Goal: Task Accomplishment & Management: Use online tool/utility

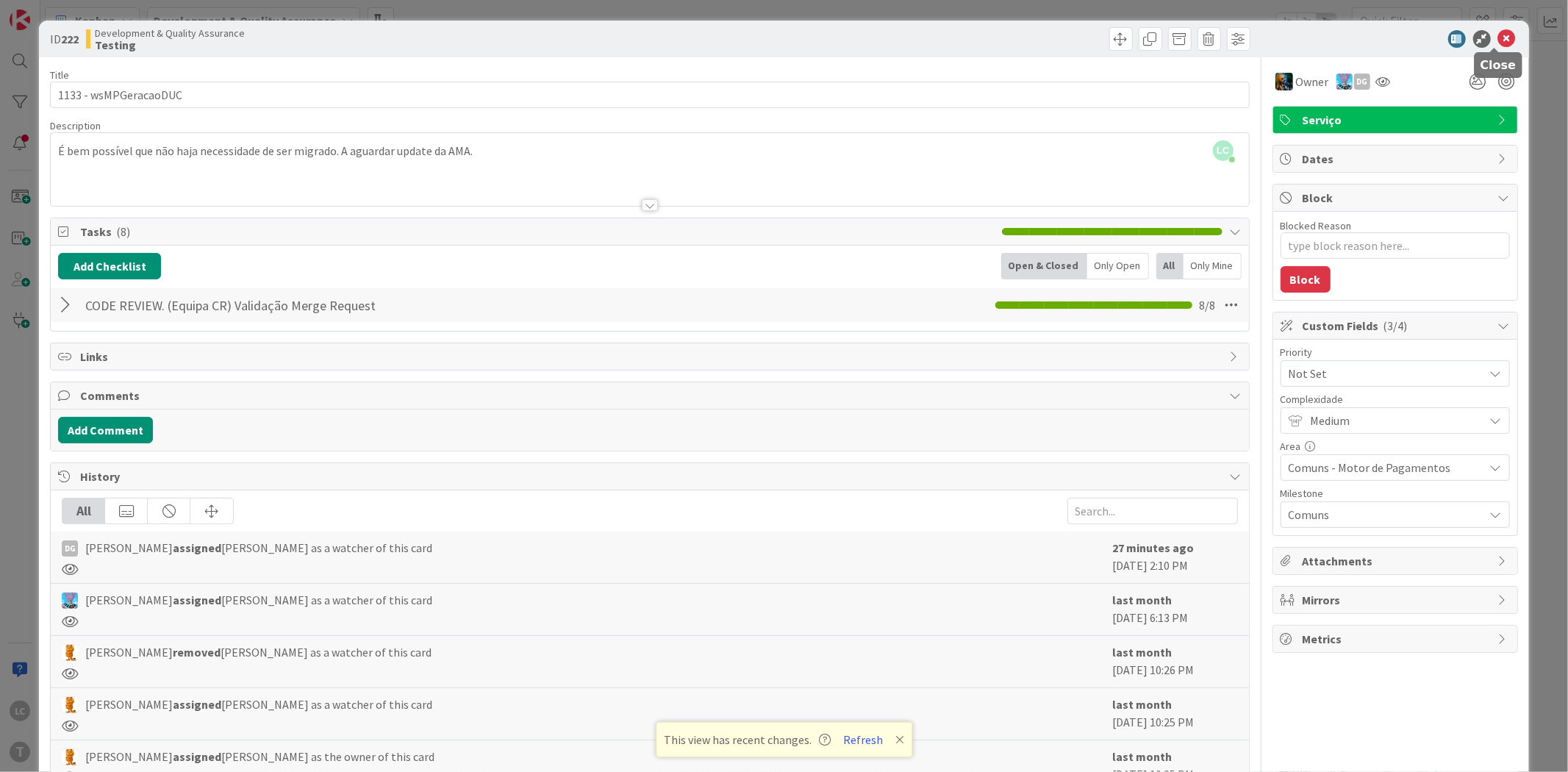
click at [1498, 34] on icon at bounding box center [1506, 38] width 17 height 17
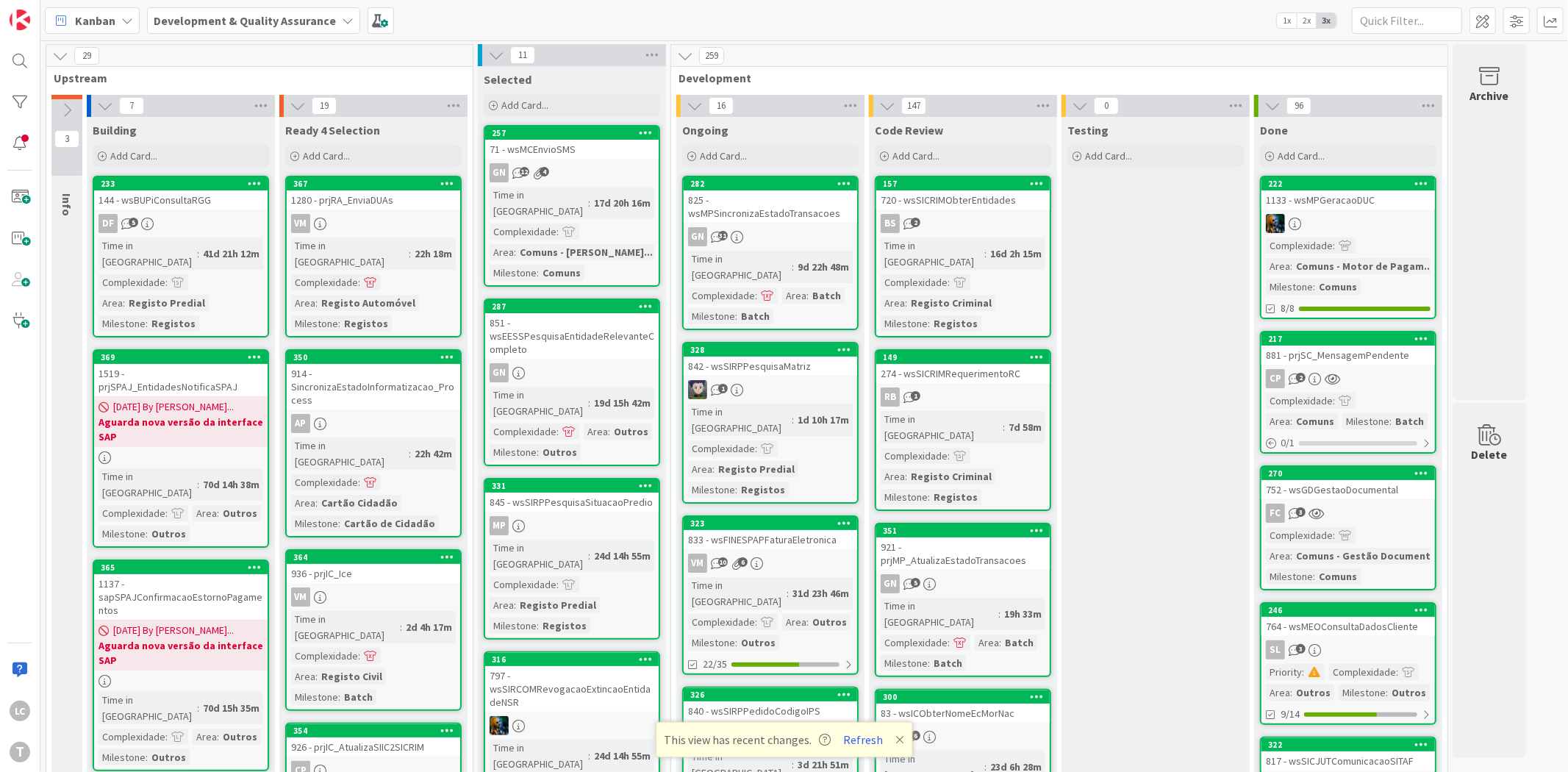
click at [857, 736] on button "Refresh" at bounding box center [863, 740] width 50 height 19
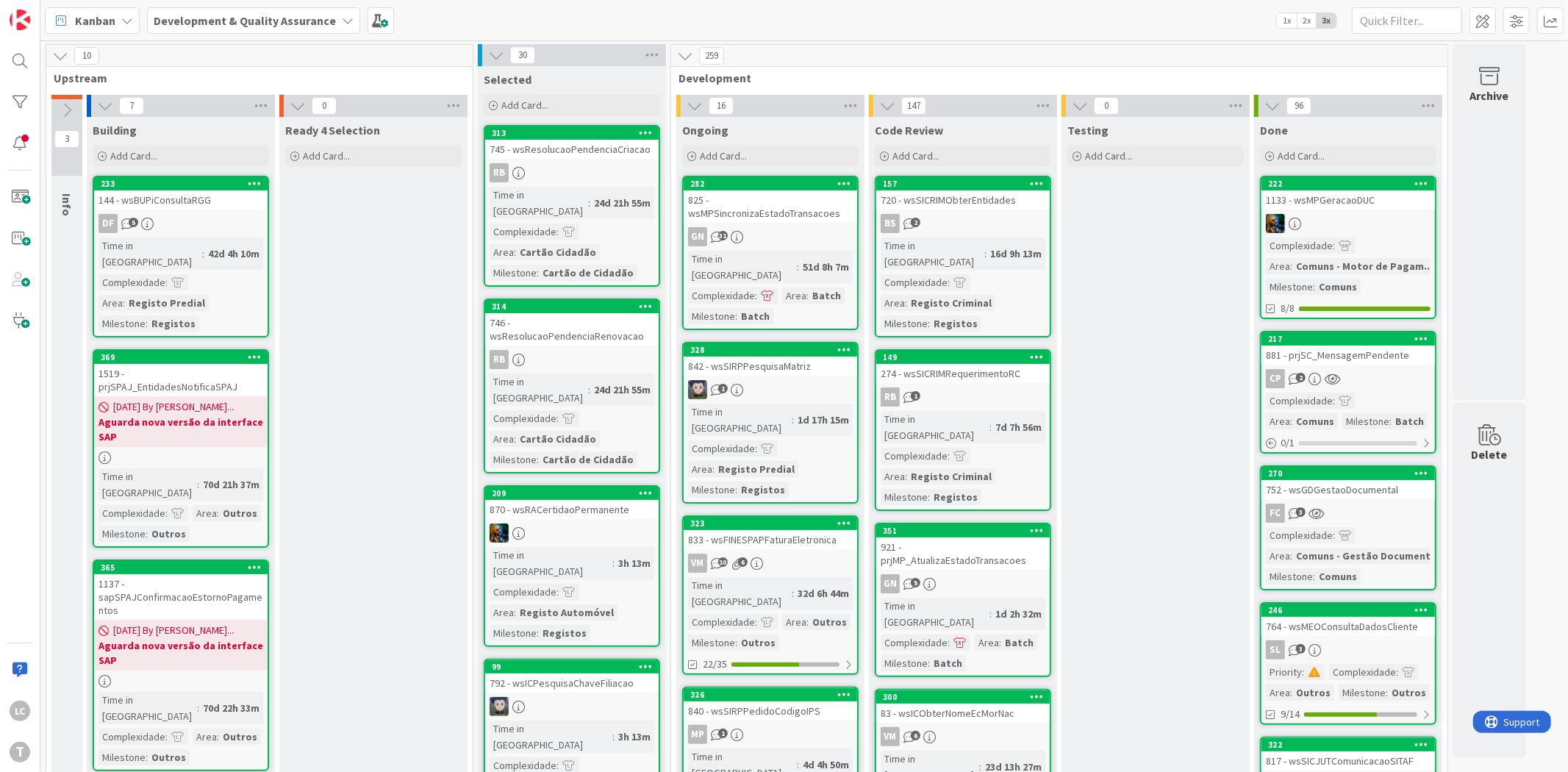
click at [1192, 41] on div "10 Upstream 3 Info 7 Building Add Card... 233 144 - wsBUPiConsultaRGG DF 5 Time…" at bounding box center [804, 407] width 1527 height 732
drag, startPoint x: 1189, startPoint y: 29, endPoint x: 1037, endPoint y: 12, distance: 152.9
click at [1188, 29] on div "Kanban Development & Quality Assurance 1x 2x 3x" at bounding box center [804, 20] width 1527 height 41
click at [1037, 12] on div "Kanban Development & Quality Assurance 1x 2x 3x" at bounding box center [804, 20] width 1527 height 41
click at [1093, 9] on div "Kanban Development & Quality Assurance 1x 2x 3x" at bounding box center [804, 20] width 1527 height 41
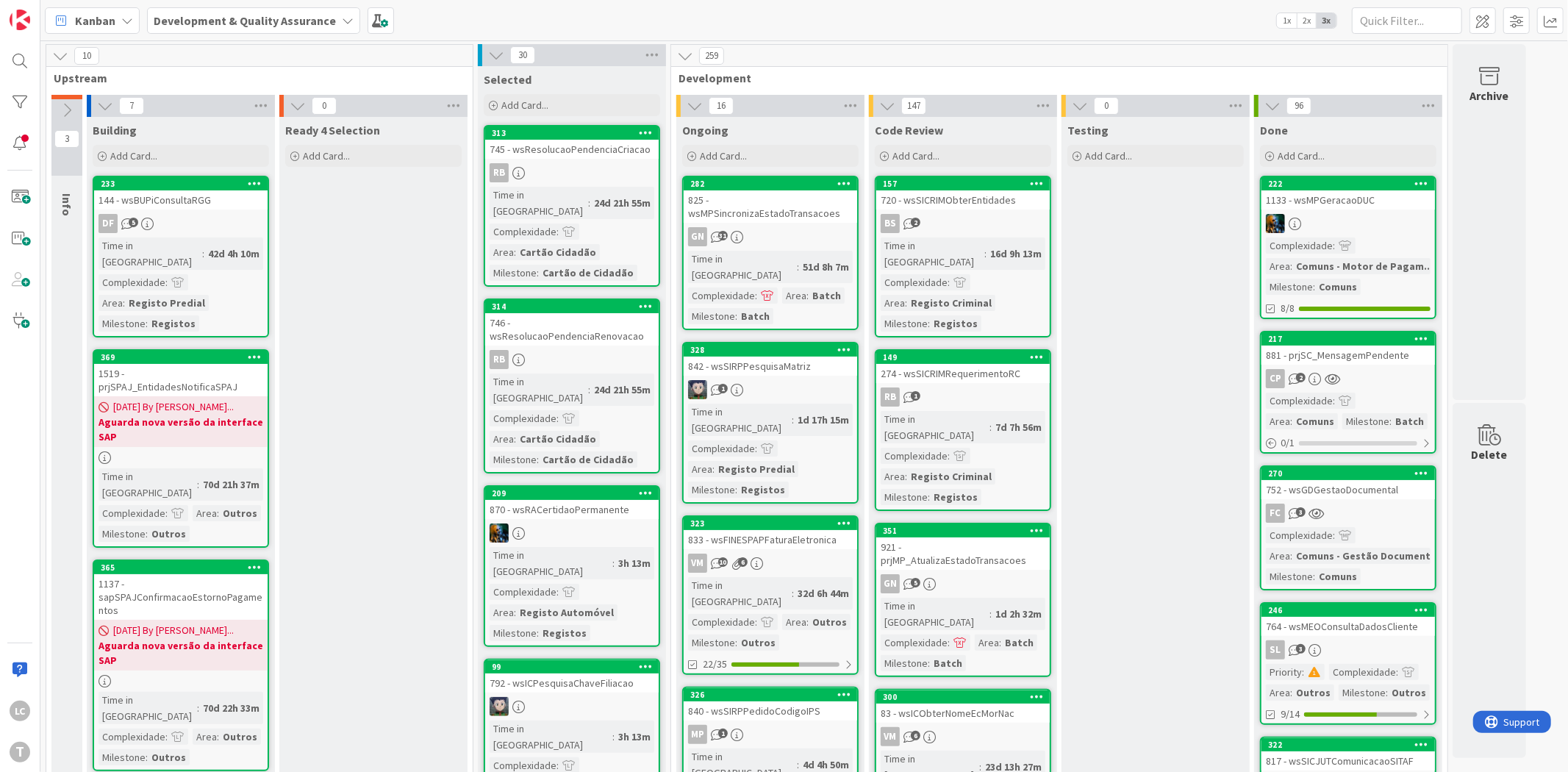
click at [1119, 9] on div "Kanban Development & Quality Assurance 1x 2x 3x" at bounding box center [804, 20] width 1527 height 41
click at [1143, 8] on div "Kanban Development & Quality Assurance 1x 2x 3x" at bounding box center [804, 20] width 1527 height 41
click at [1111, 14] on div "Kanban Development & Quality Assurance 1x 2x 3x" at bounding box center [804, 20] width 1527 height 41
click at [1186, 126] on div "Testing" at bounding box center [1155, 130] width 176 height 14
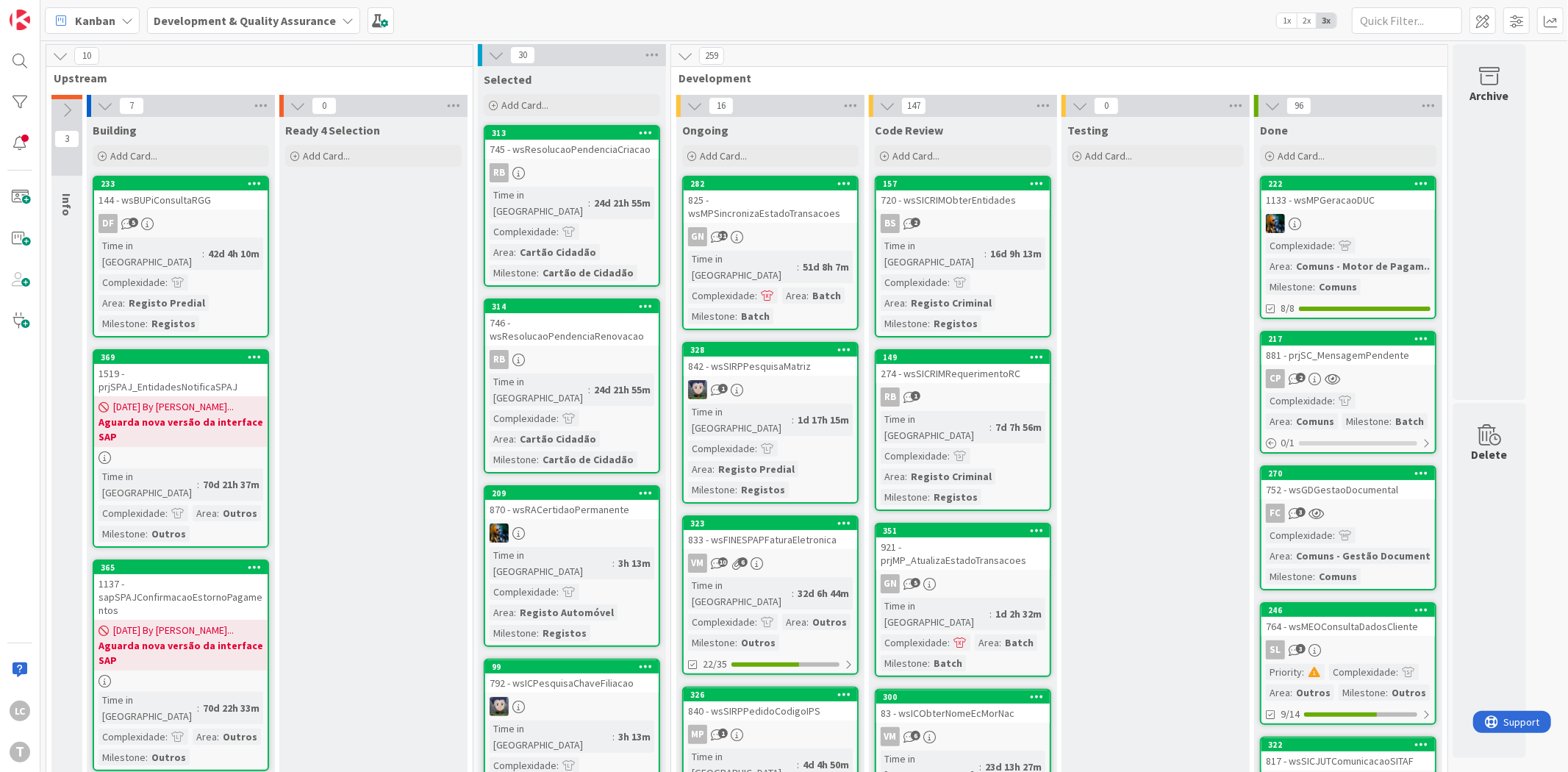
click at [1186, 127] on div "Testing" at bounding box center [1155, 130] width 176 height 14
click at [1067, 17] on div "Kanban Development & Quality Assurance 1x 2x 3x" at bounding box center [804, 20] width 1527 height 41
click at [701, 14] on div "Kanban Development & Quality Assurance 1x 2x 3x" at bounding box center [804, 20] width 1527 height 41
drag, startPoint x: 338, startPoint y: 209, endPoint x: 224, endPoint y: 189, distance: 115.7
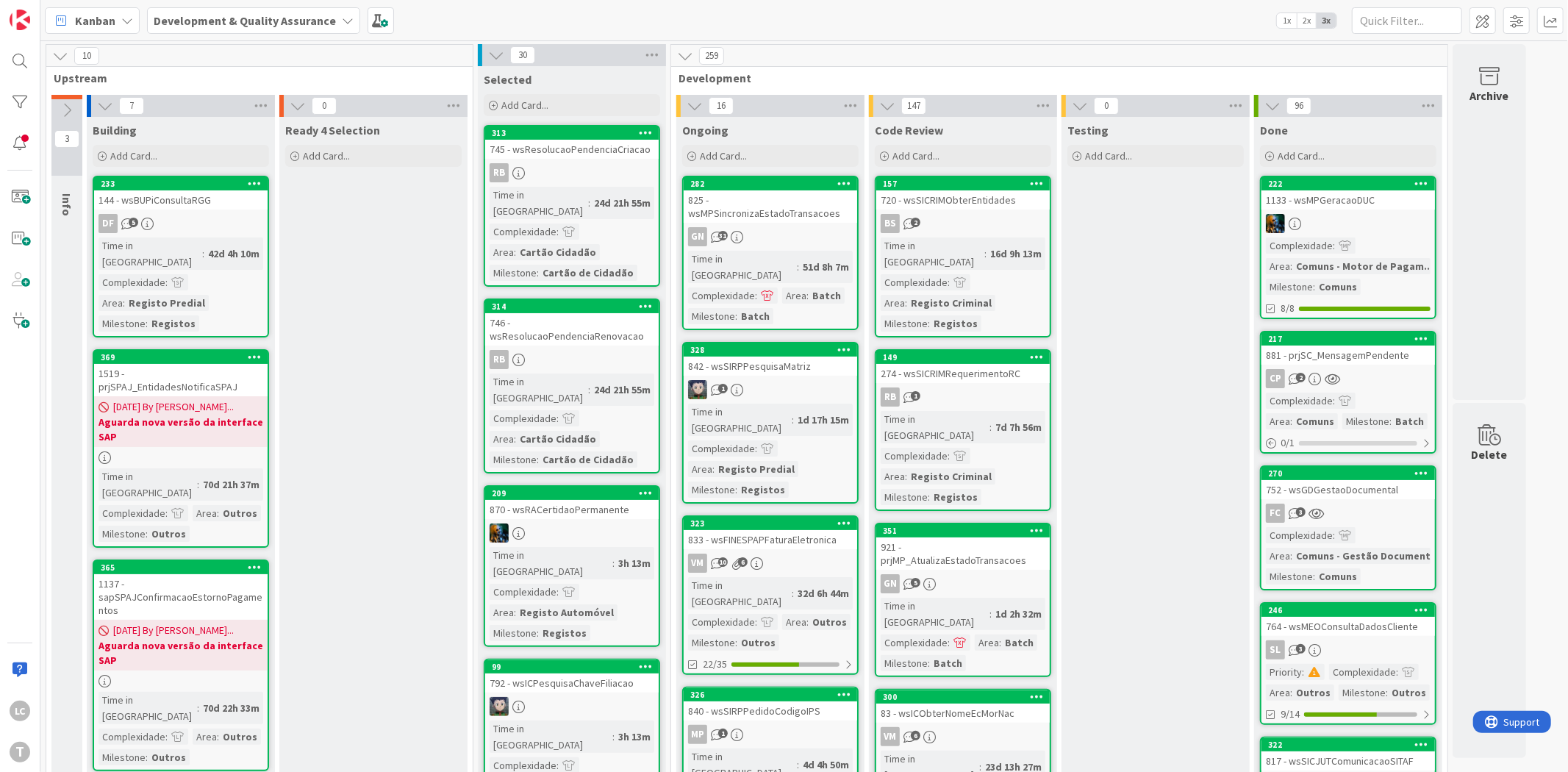
click at [1108, 101] on span "0" at bounding box center [1106, 106] width 25 height 17
click at [1132, 103] on div "0" at bounding box center [1155, 106] width 188 height 22
click at [1115, 72] on span "Development" at bounding box center [1053, 78] width 750 height 14
click at [1126, 50] on div "259" at bounding box center [1059, 55] width 776 height 22
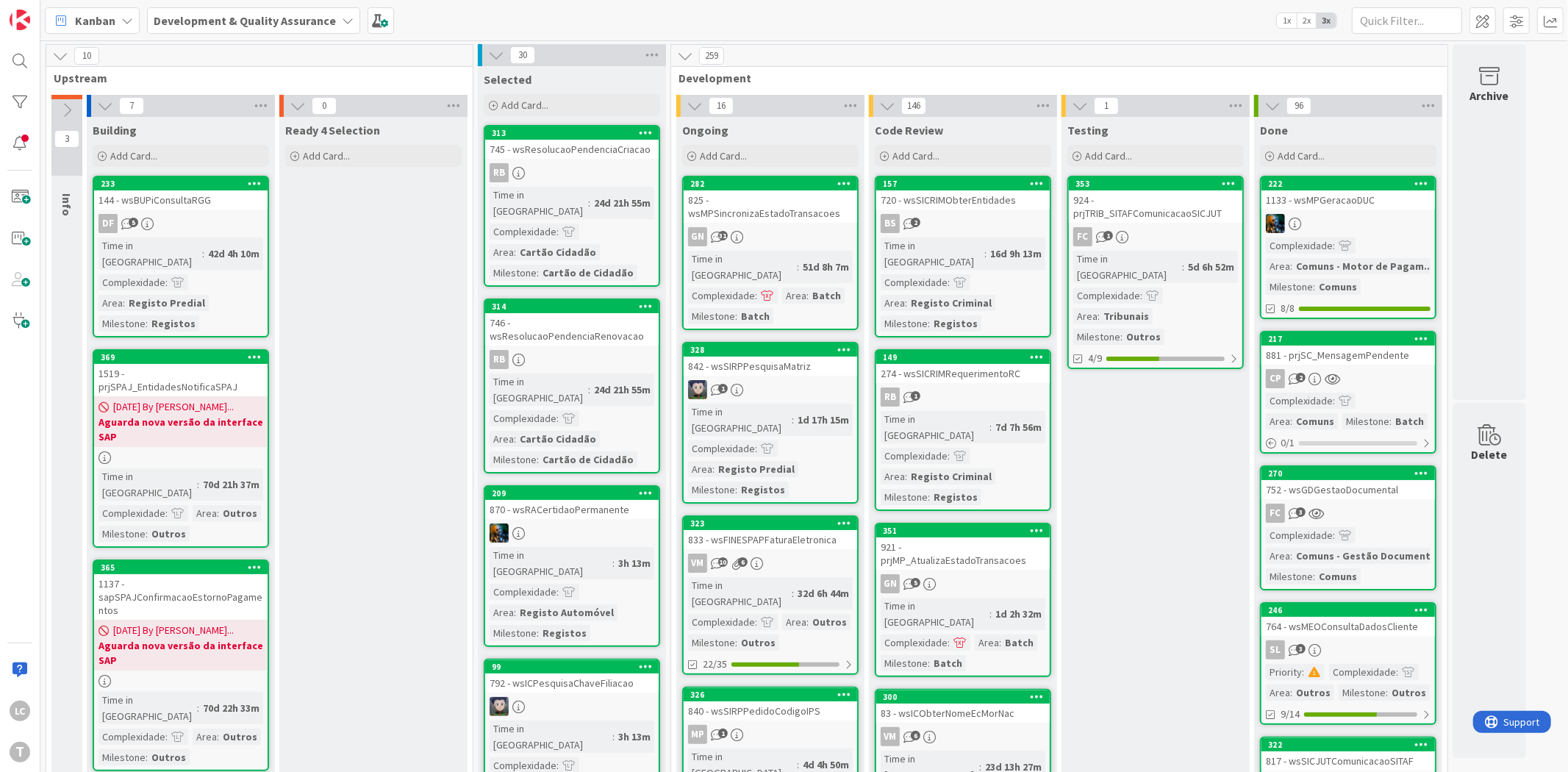
click at [1180, 234] on div "FC 1" at bounding box center [1155, 236] width 173 height 19
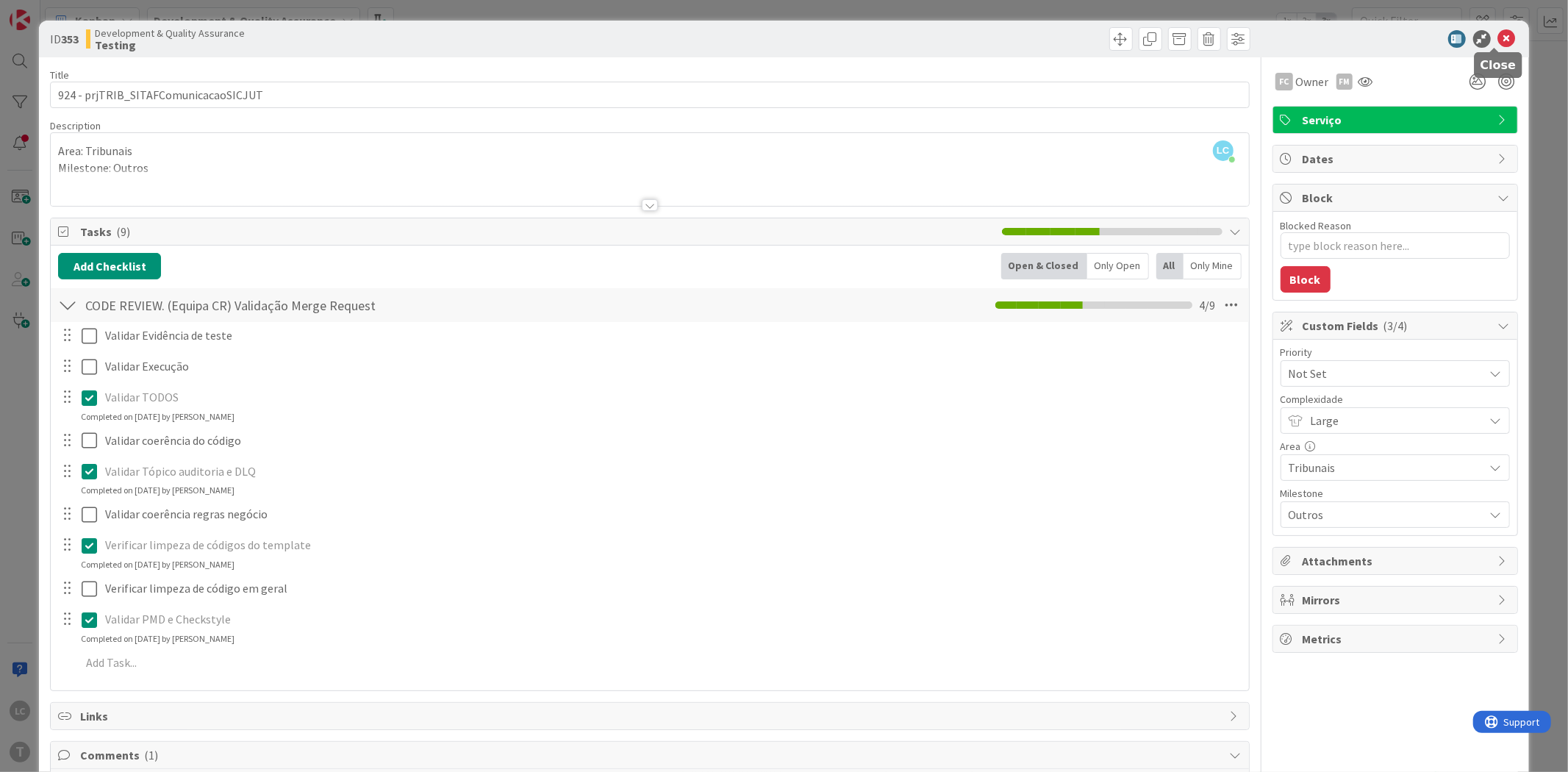
click at [1498, 41] on icon at bounding box center [1506, 38] width 17 height 17
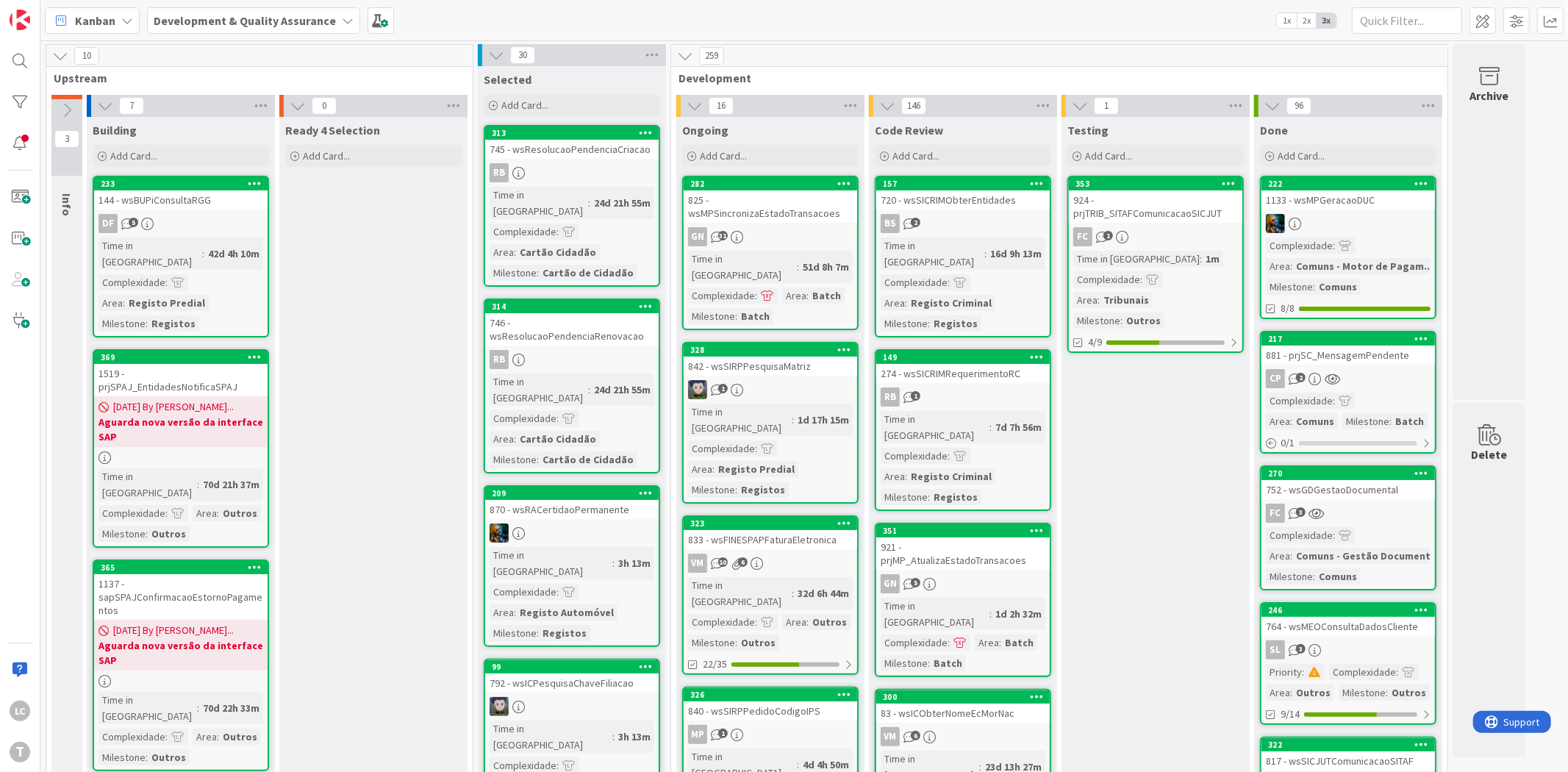
click at [1174, 208] on div "924 - prjTRIB_SITAFComunicacaoSICJUT" at bounding box center [1155, 206] width 173 height 32
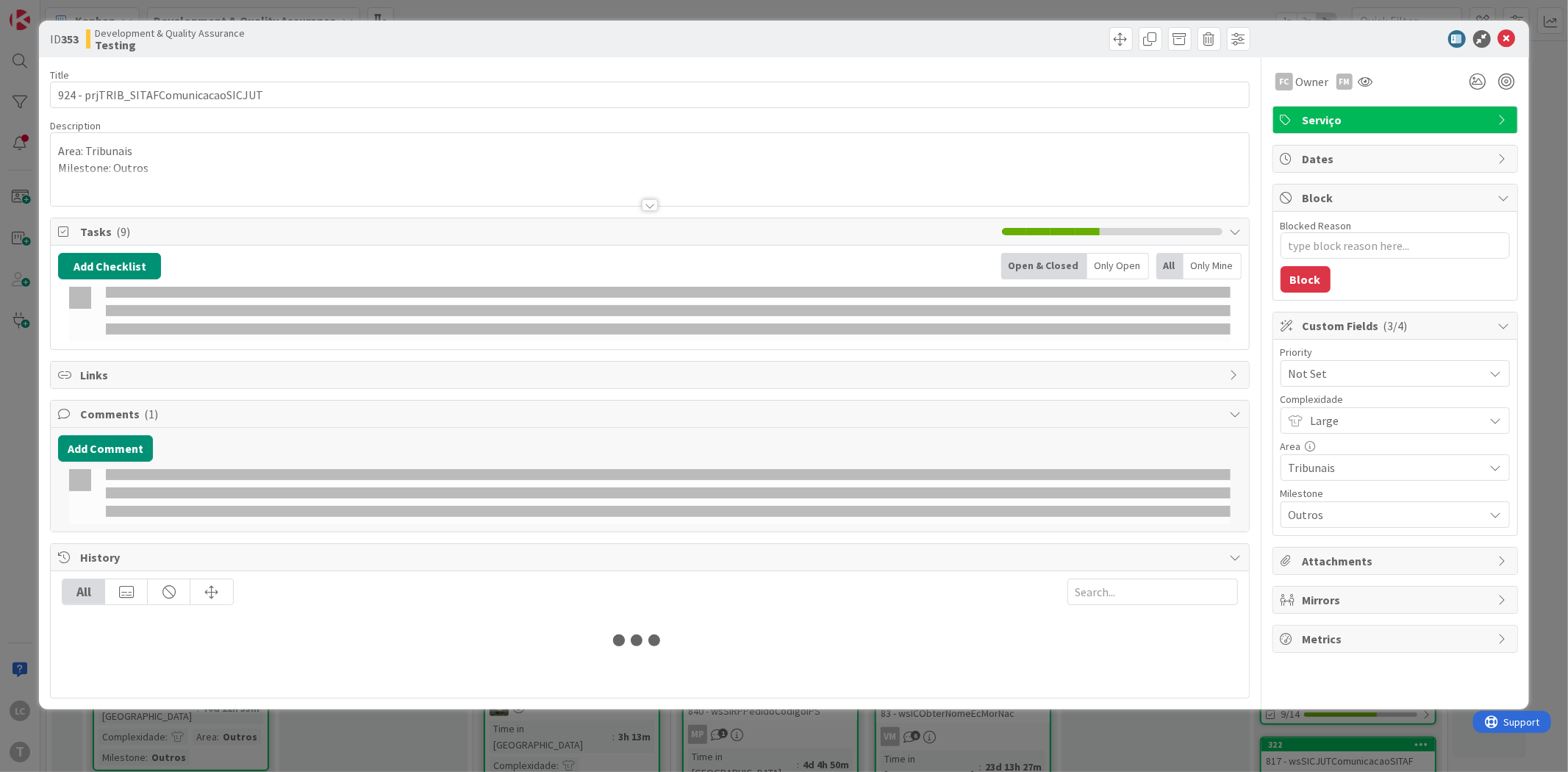
type textarea "x"
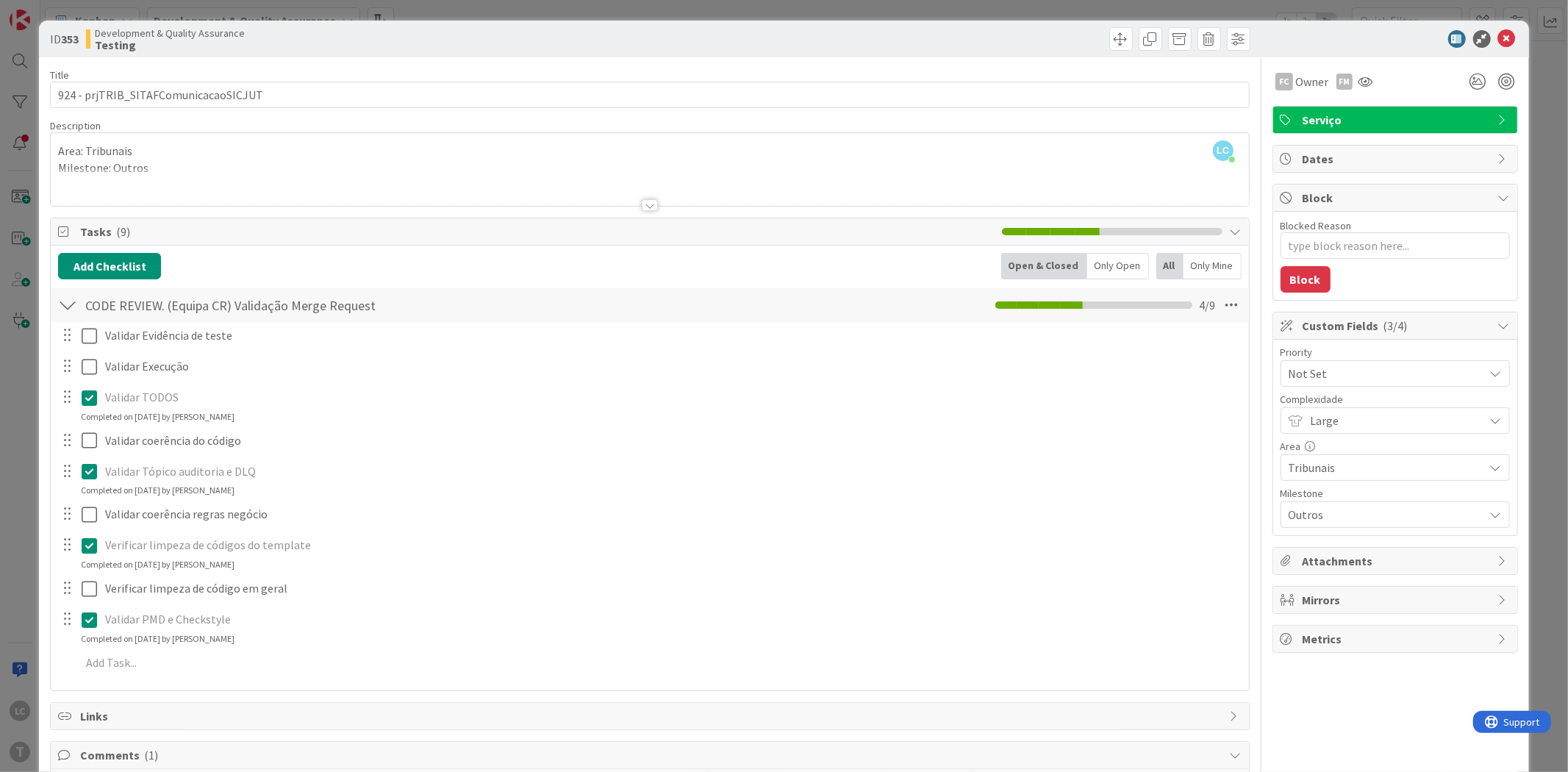
click at [13, 298] on div "ID 353 Development & Quality Assurance Testing Title 36 / 128 924 - prjTRIB_SIT…" at bounding box center [784, 386] width 1568 height 772
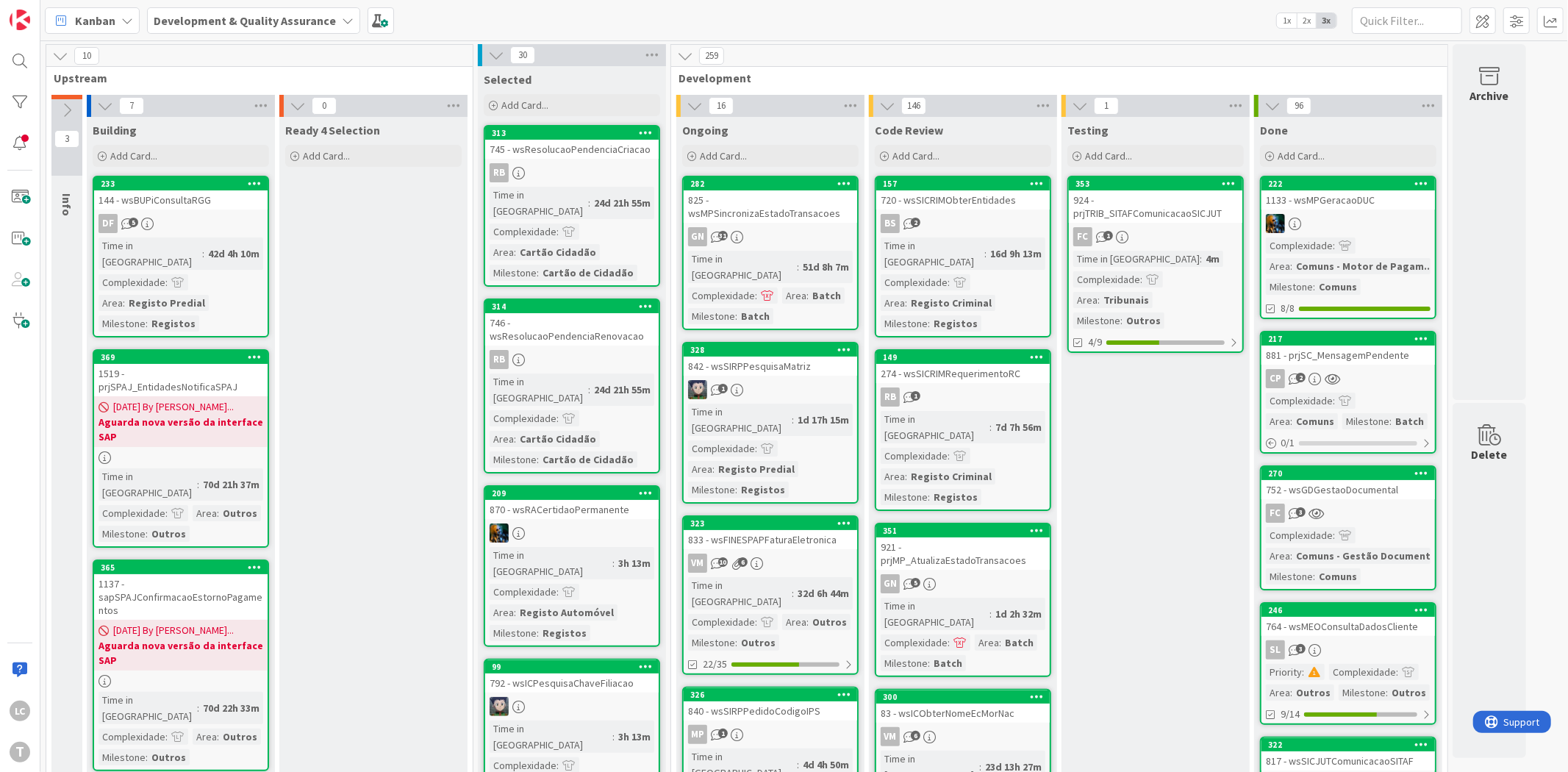
click at [1154, 203] on div "924 - prjTRIB_SITAFComunicacaoSICJUT" at bounding box center [1155, 206] width 173 height 32
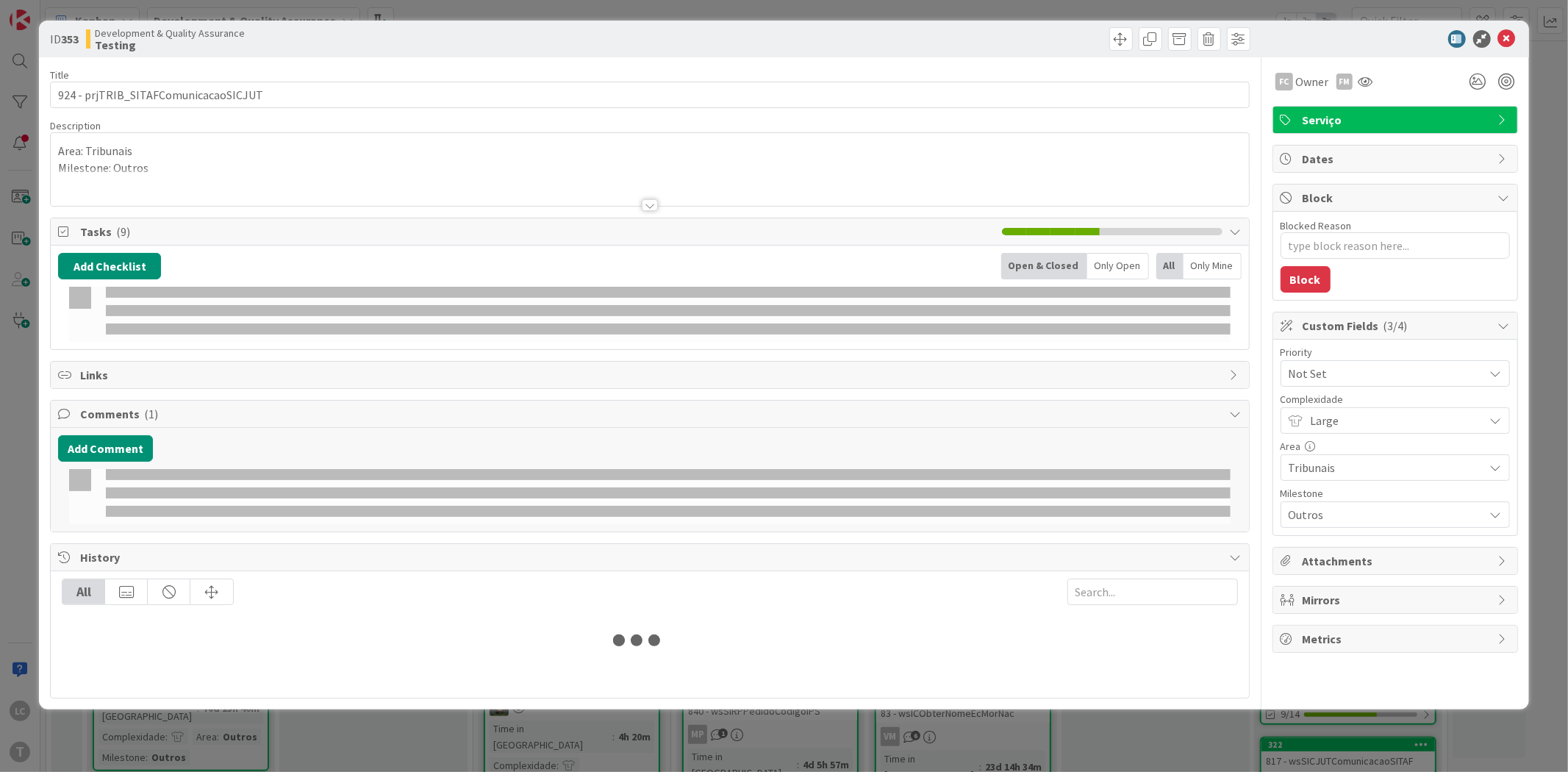
type textarea "x"
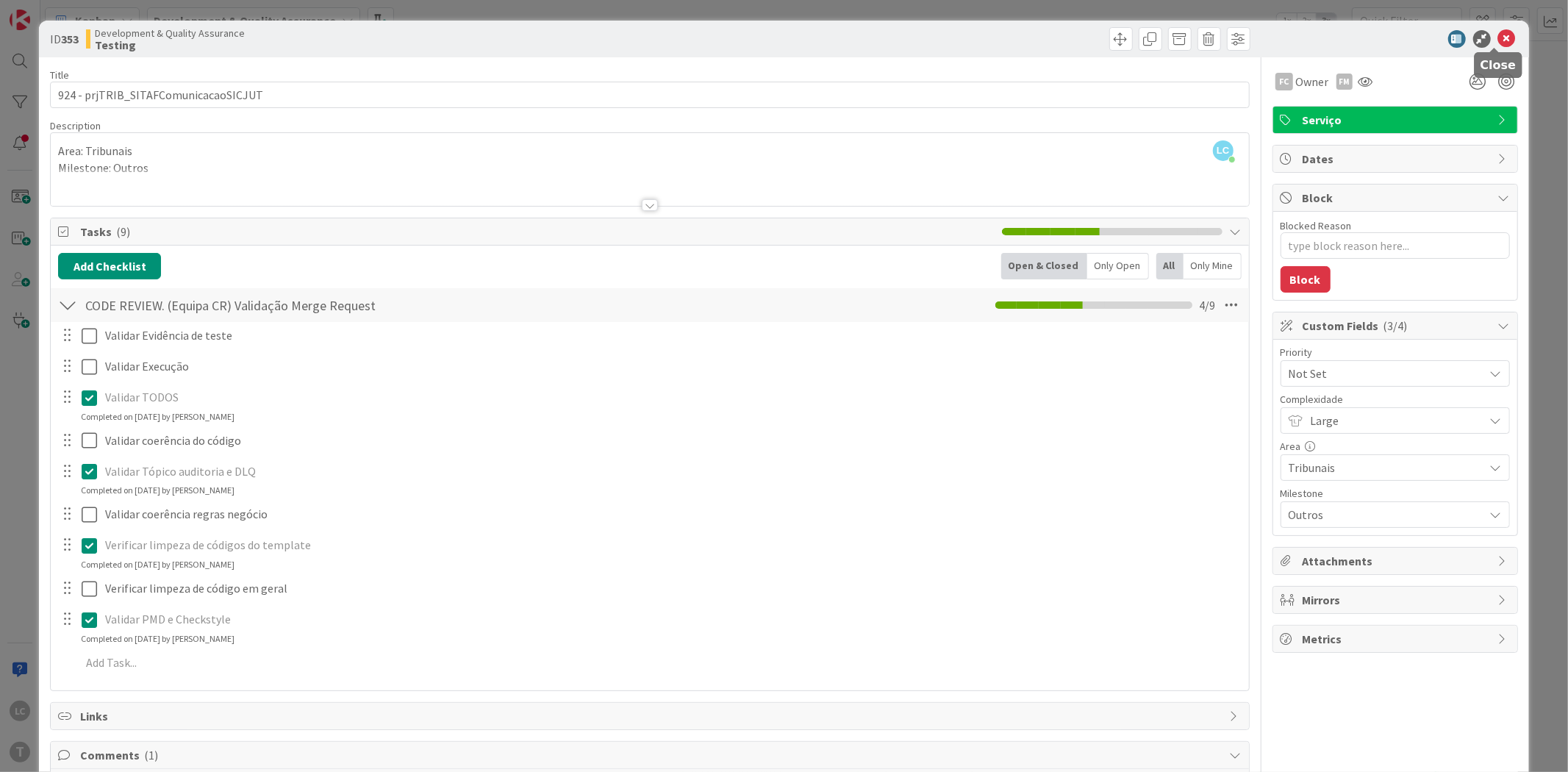
click at [1500, 33] on icon at bounding box center [1506, 38] width 17 height 17
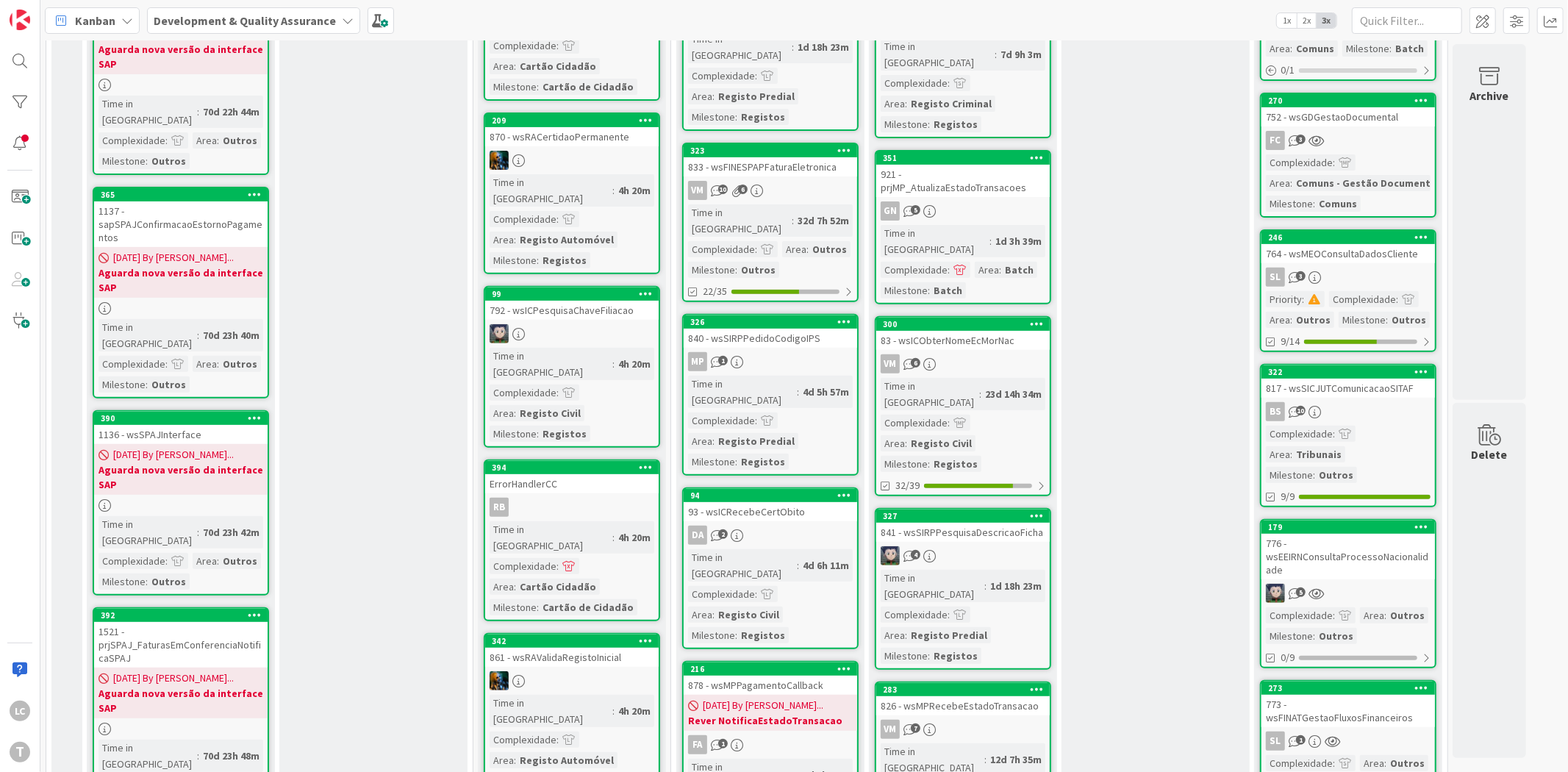
scroll to position [408, 0]
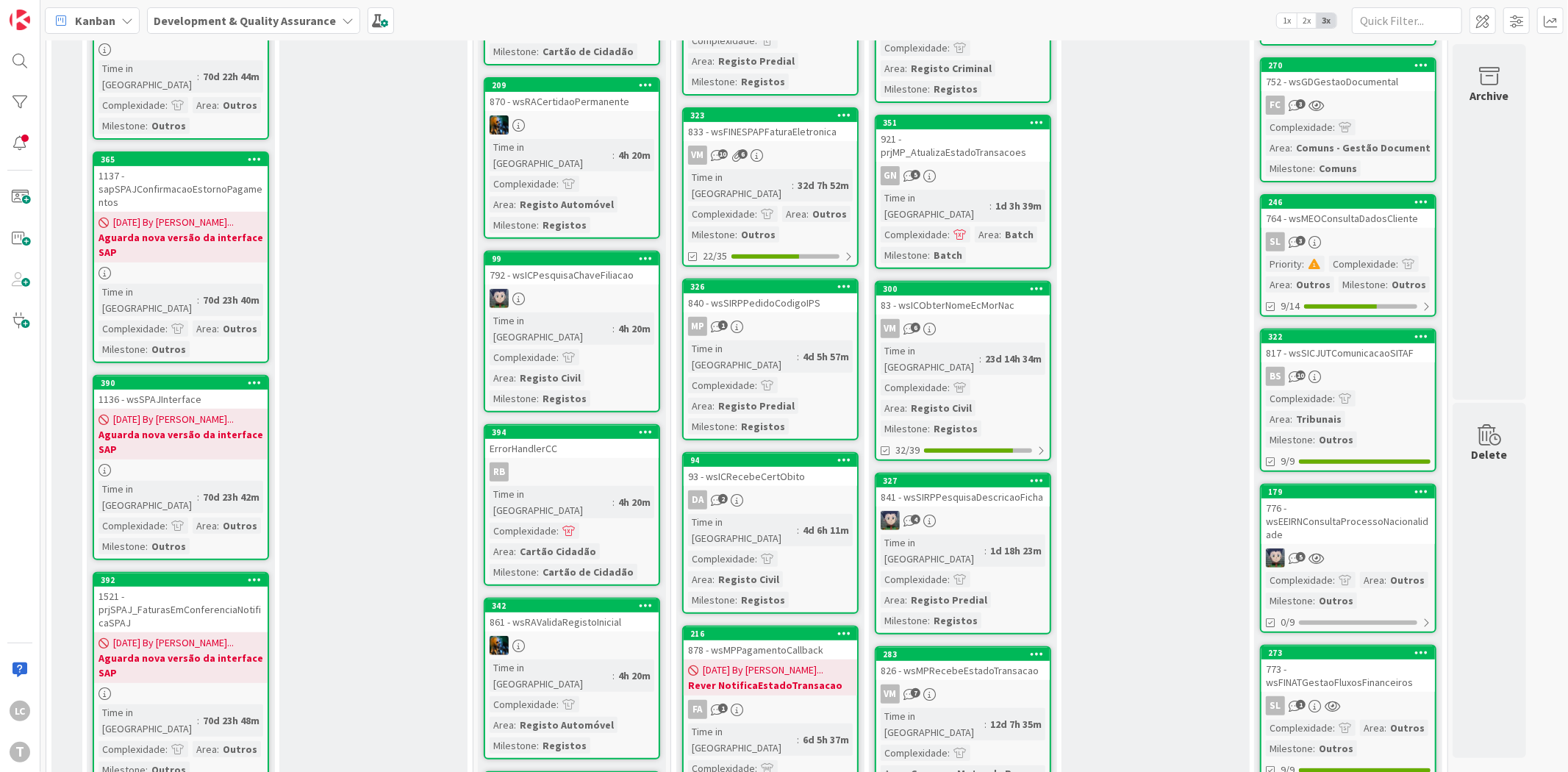
click at [1129, 284] on div "Testing Add Card... 353 924 - prjTRIB_SITAFComunicacaoSICJUT FC 1 Time in Colum…" at bounding box center [1155, 685] width 188 height 1954
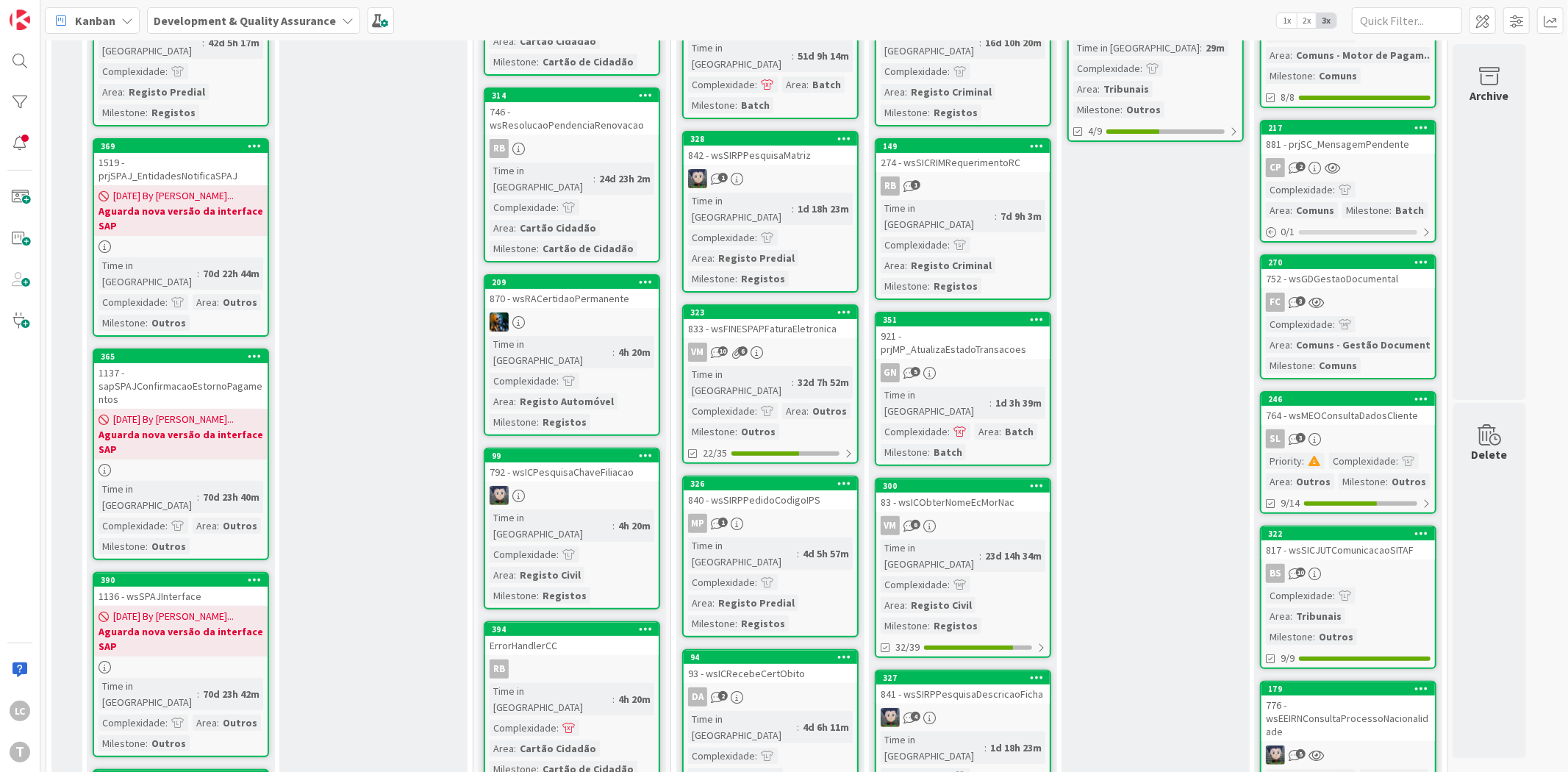
scroll to position [0, 0]
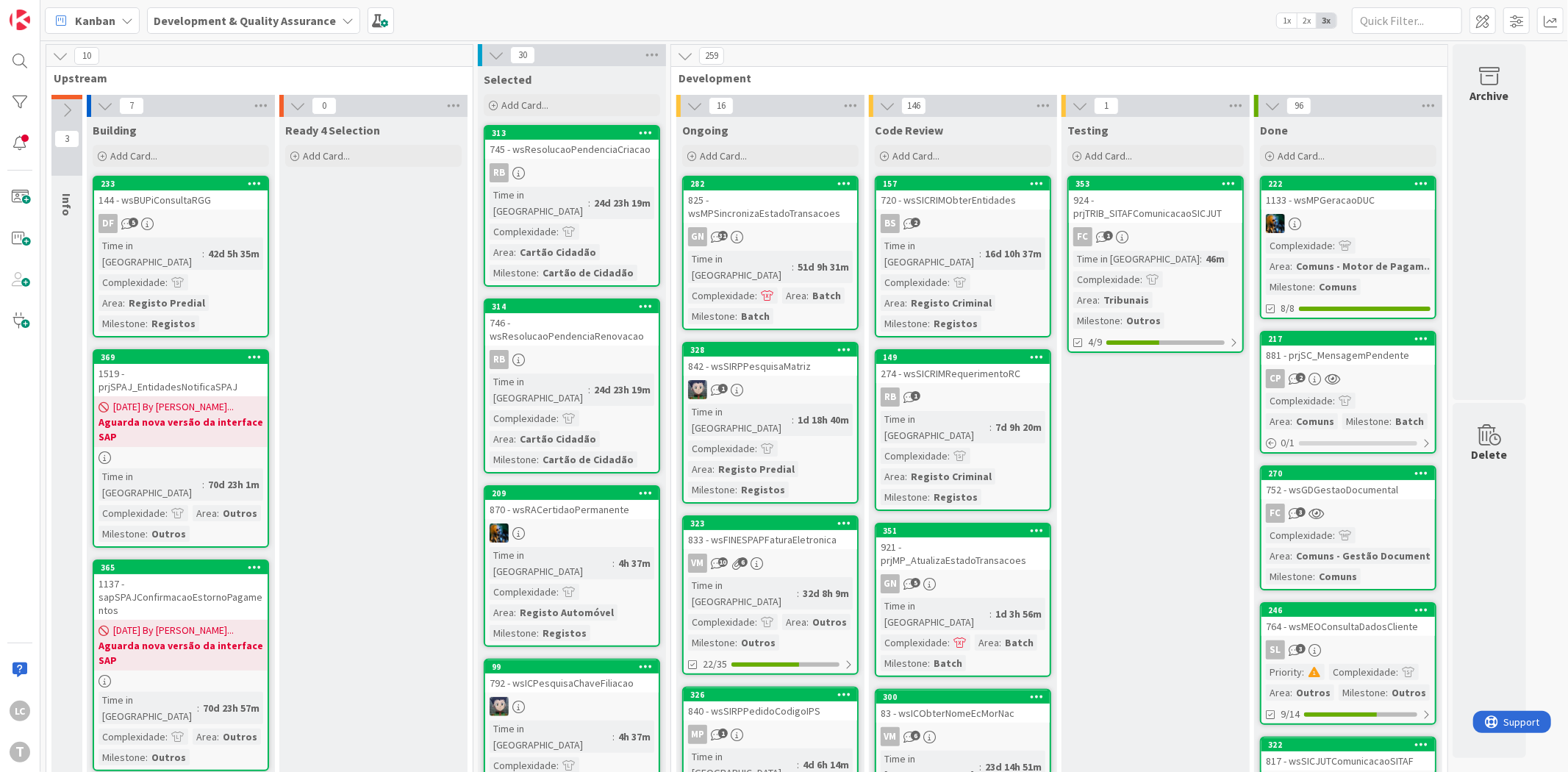
drag, startPoint x: 1081, startPoint y: 35, endPoint x: 1013, endPoint y: 8, distance: 73.2
click at [1076, 33] on div "Kanban Development & Quality Assurance 1x 2x 3x" at bounding box center [804, 20] width 1527 height 41
